Goal: Navigation & Orientation: Find specific page/section

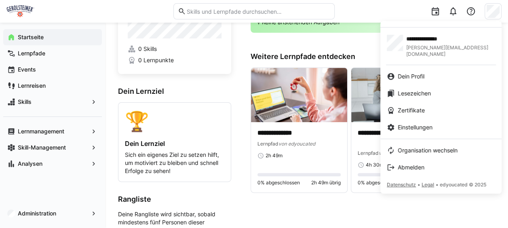
scroll to position [63, 0]
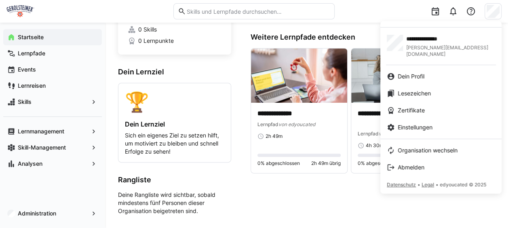
click at [62, 100] on div at bounding box center [254, 114] width 508 height 228
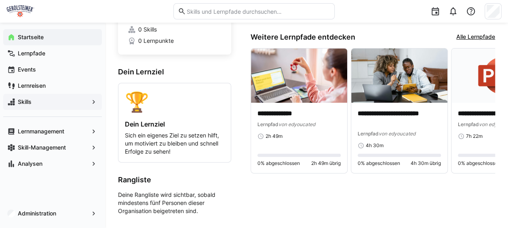
click at [19, 98] on span "Skills" at bounding box center [53, 102] width 72 height 8
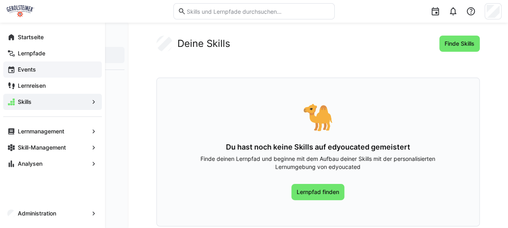
click at [0, 0] on app-navigation-label "Events" at bounding box center [0, 0] width 0 height 0
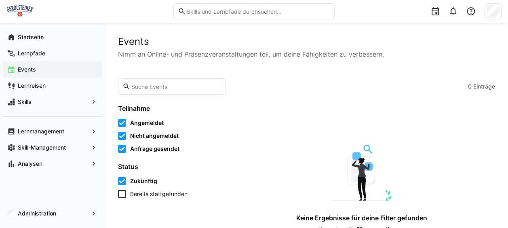
scroll to position [40, 0]
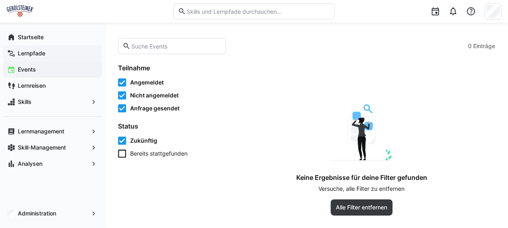
click at [0, 0] on app-navigation-label "Lernpfade" at bounding box center [0, 0] width 0 height 0
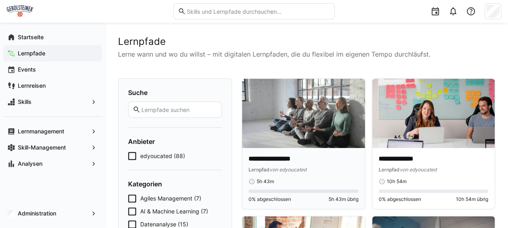
scroll to position [36, 0]
